Goal: Find specific page/section: Find specific page/section

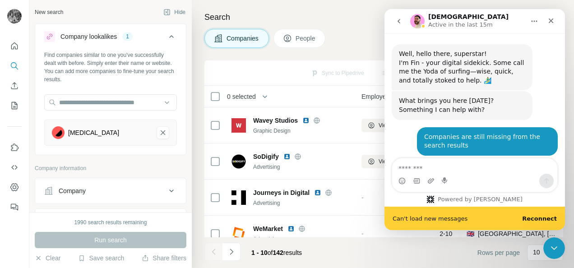
scroll to position [2591, 0]
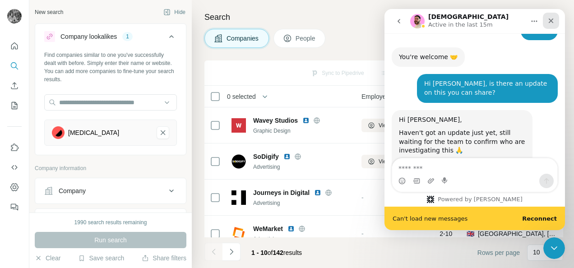
click at [551, 23] on icon "Close" at bounding box center [550, 20] width 7 height 7
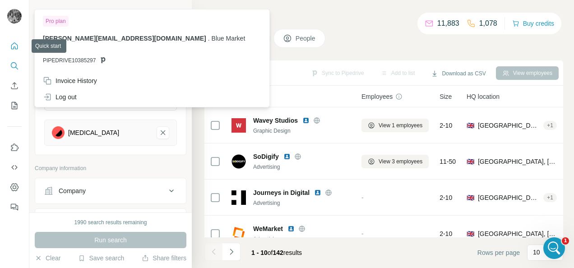
click at [14, 42] on icon "Quick start" at bounding box center [14, 45] width 7 height 7
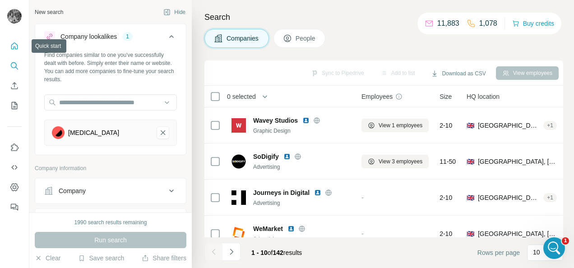
click at [14, 46] on icon "Quick start" at bounding box center [14, 46] width 9 height 9
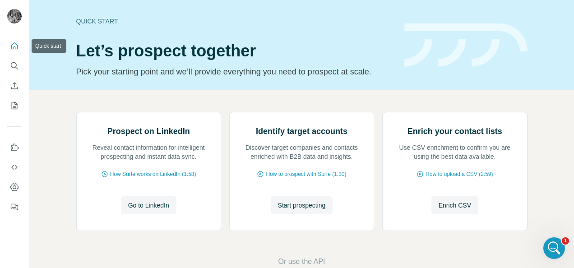
click at [14, 45] on icon "Quick start" at bounding box center [14, 46] width 9 height 9
click at [18, 60] on button "Search" at bounding box center [14, 66] width 14 height 16
